Goal: Check status: Check status

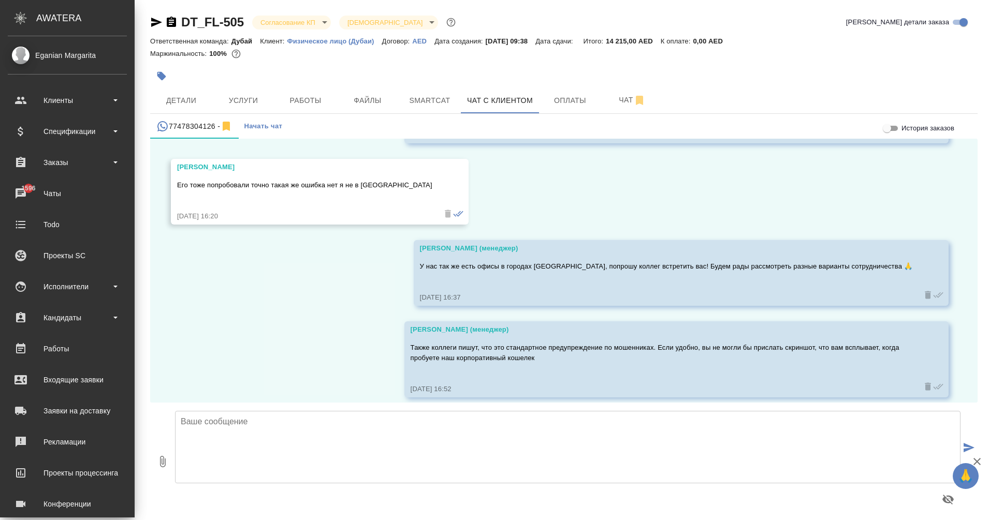
scroll to position [4752, 0]
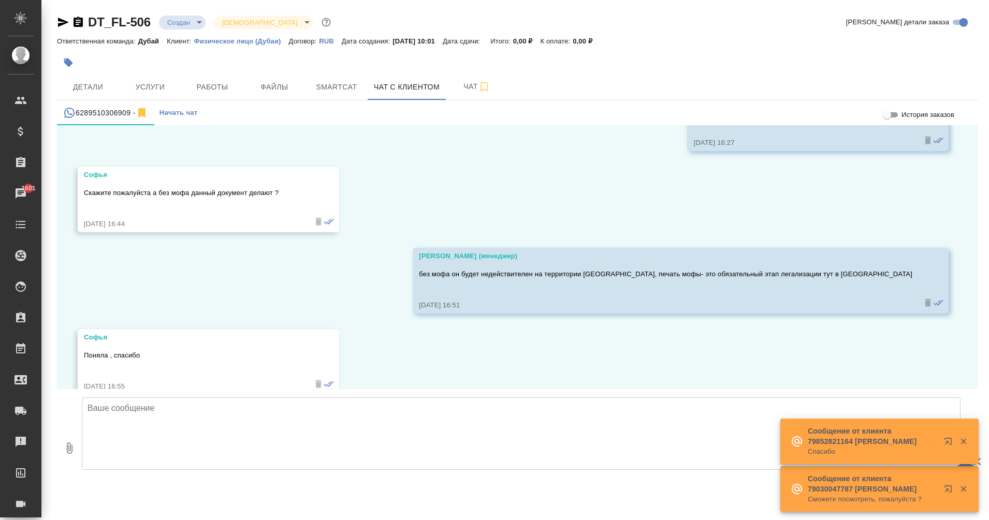
scroll to position [3400, 0]
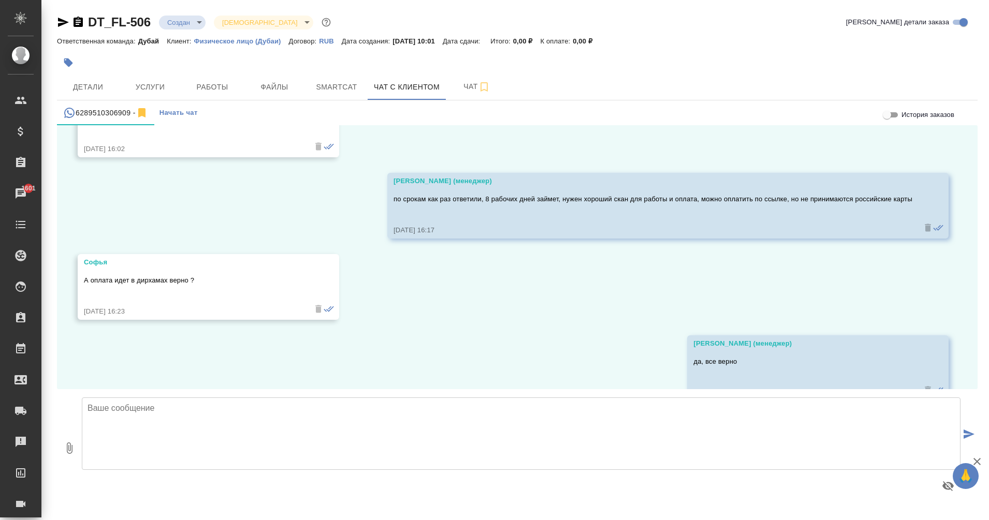
scroll to position [3400, 0]
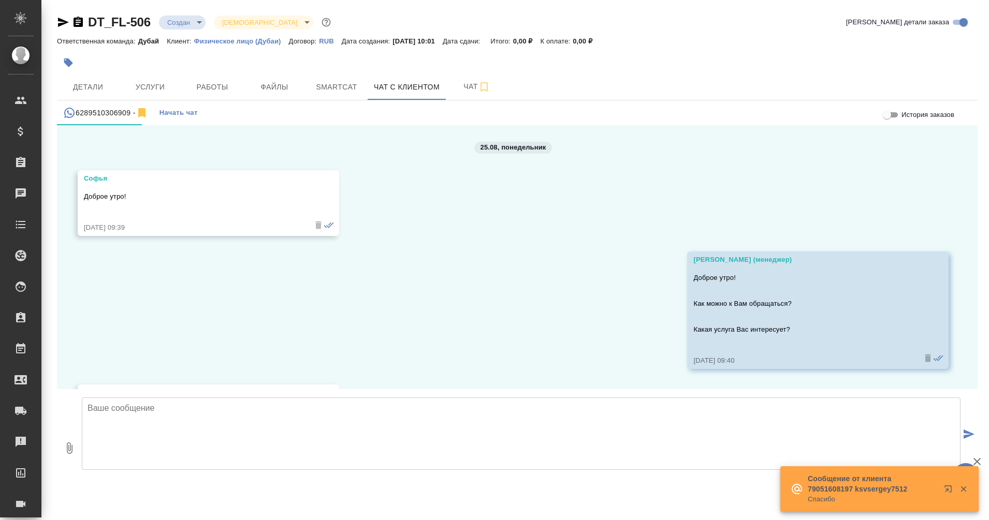
scroll to position [3121, 0]
